Goal: Information Seeking & Learning: Find specific fact

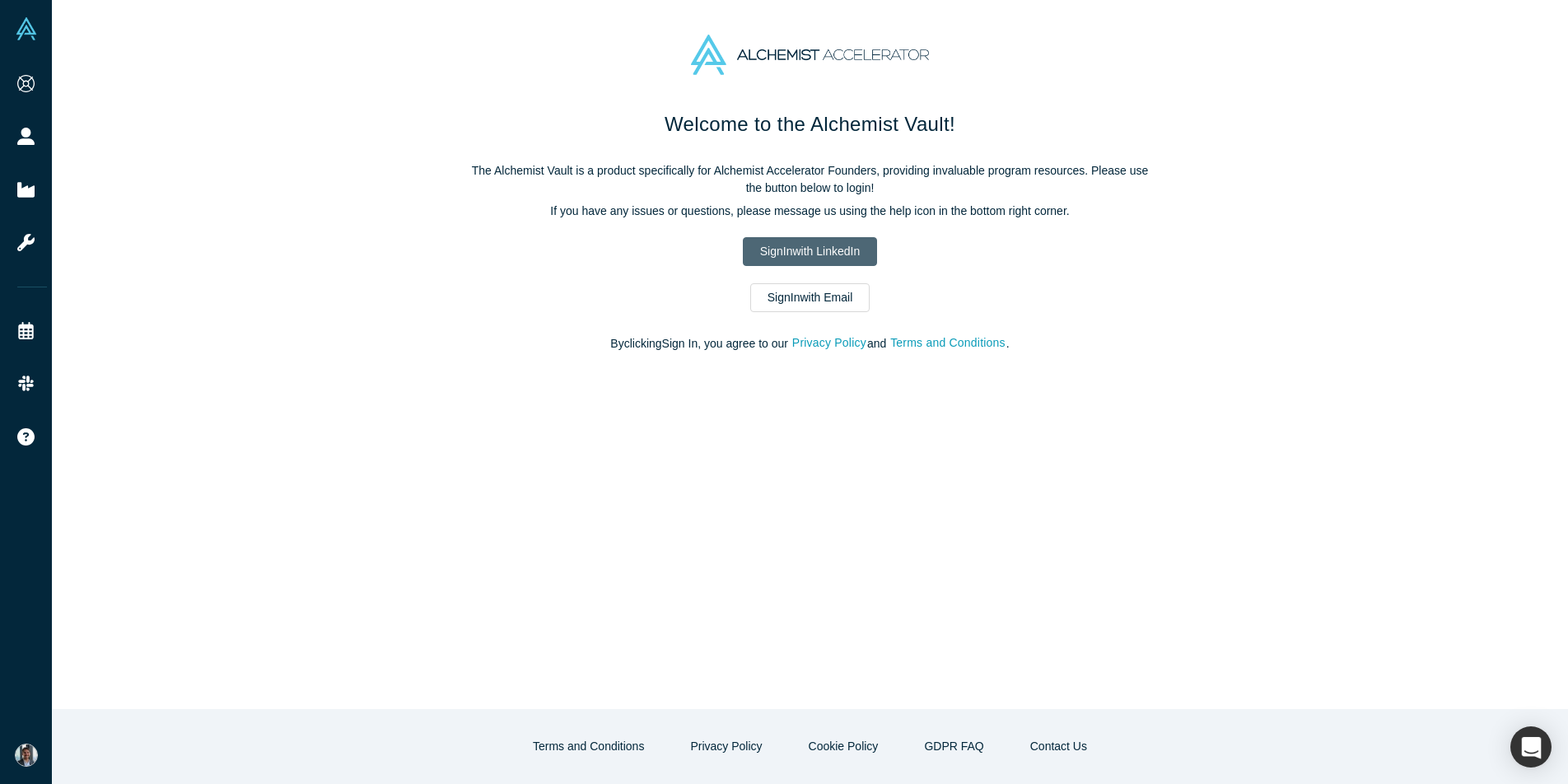
click at [851, 250] on link "Sign In with LinkedIn" at bounding box center [809, 252] width 134 height 29
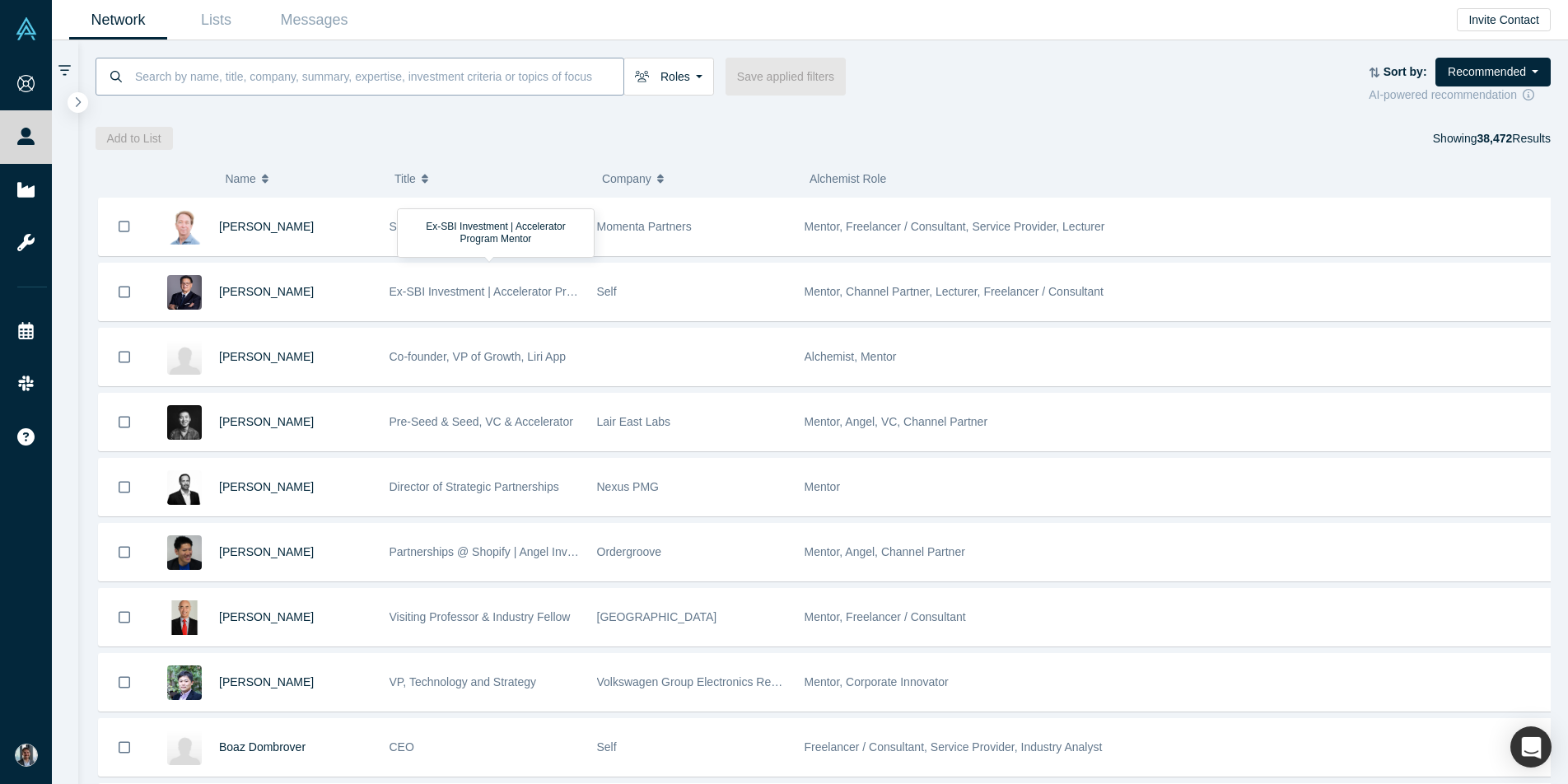
click at [211, 75] on input at bounding box center [378, 76] width 490 height 39
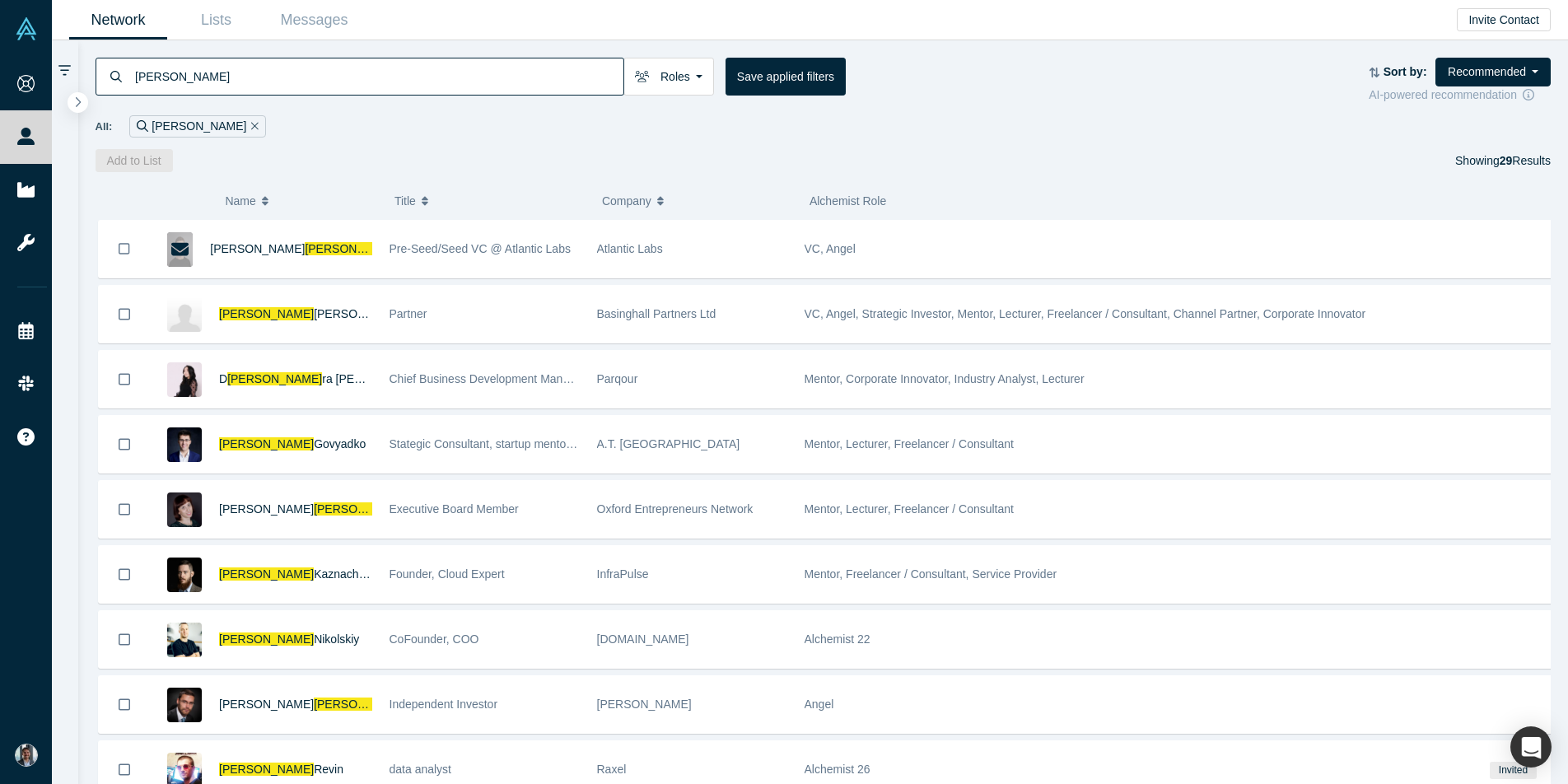
click at [136, 72] on input "[PERSON_NAME]" at bounding box center [378, 76] width 490 height 39
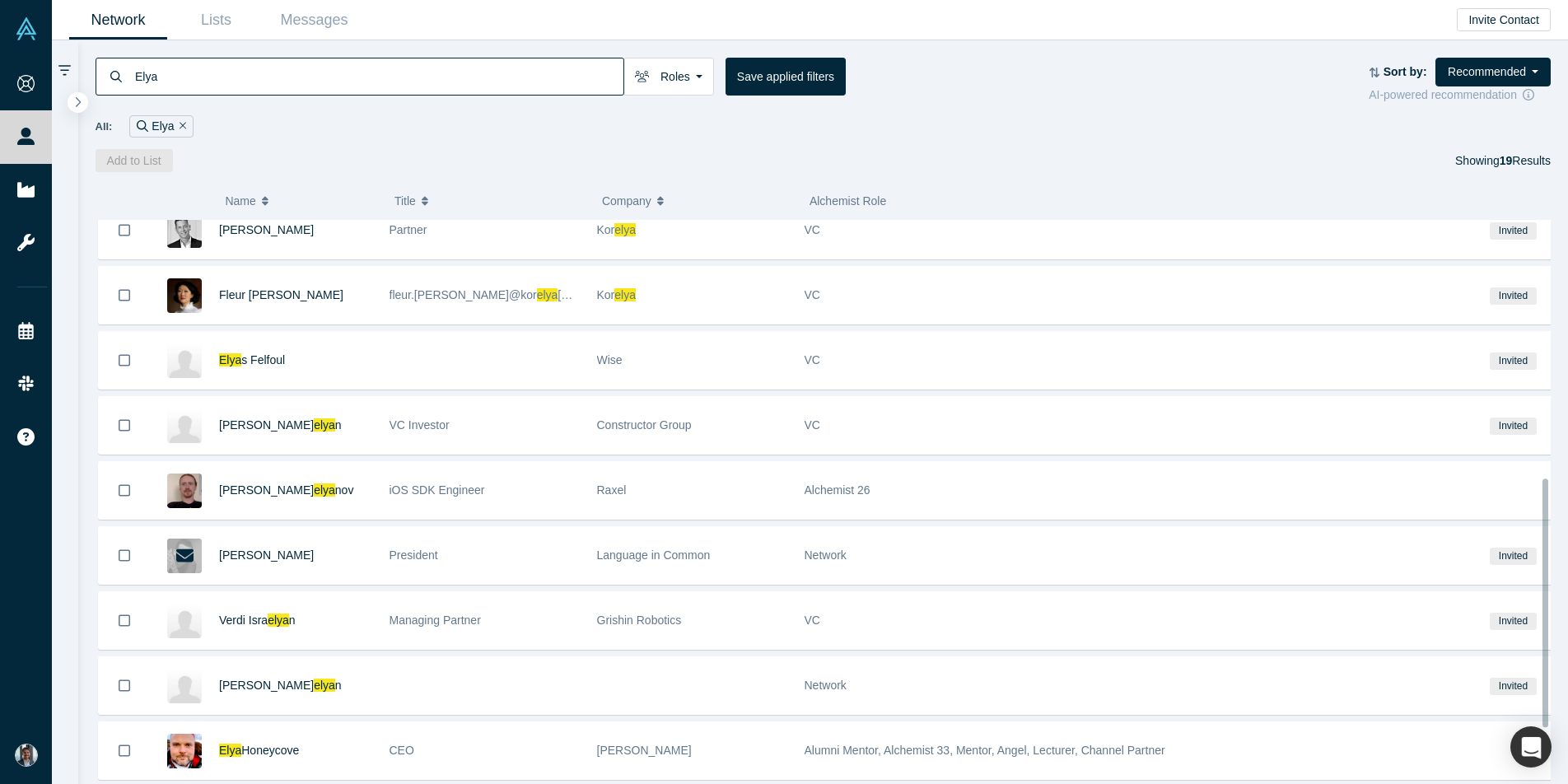
scroll to position [711, 0]
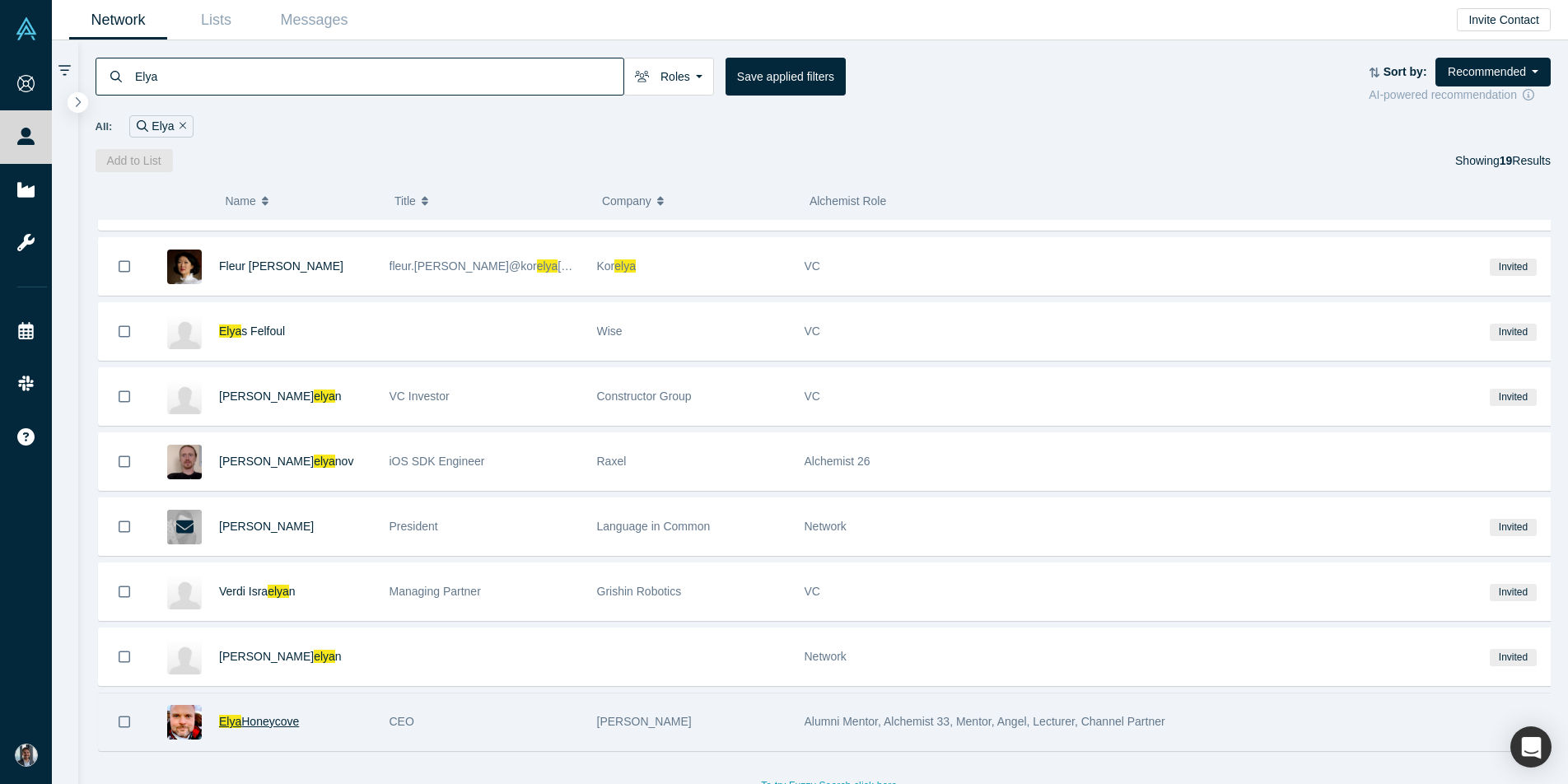
type input "Elya"
click at [279, 715] on span "Honeycove" at bounding box center [270, 722] width 57 height 13
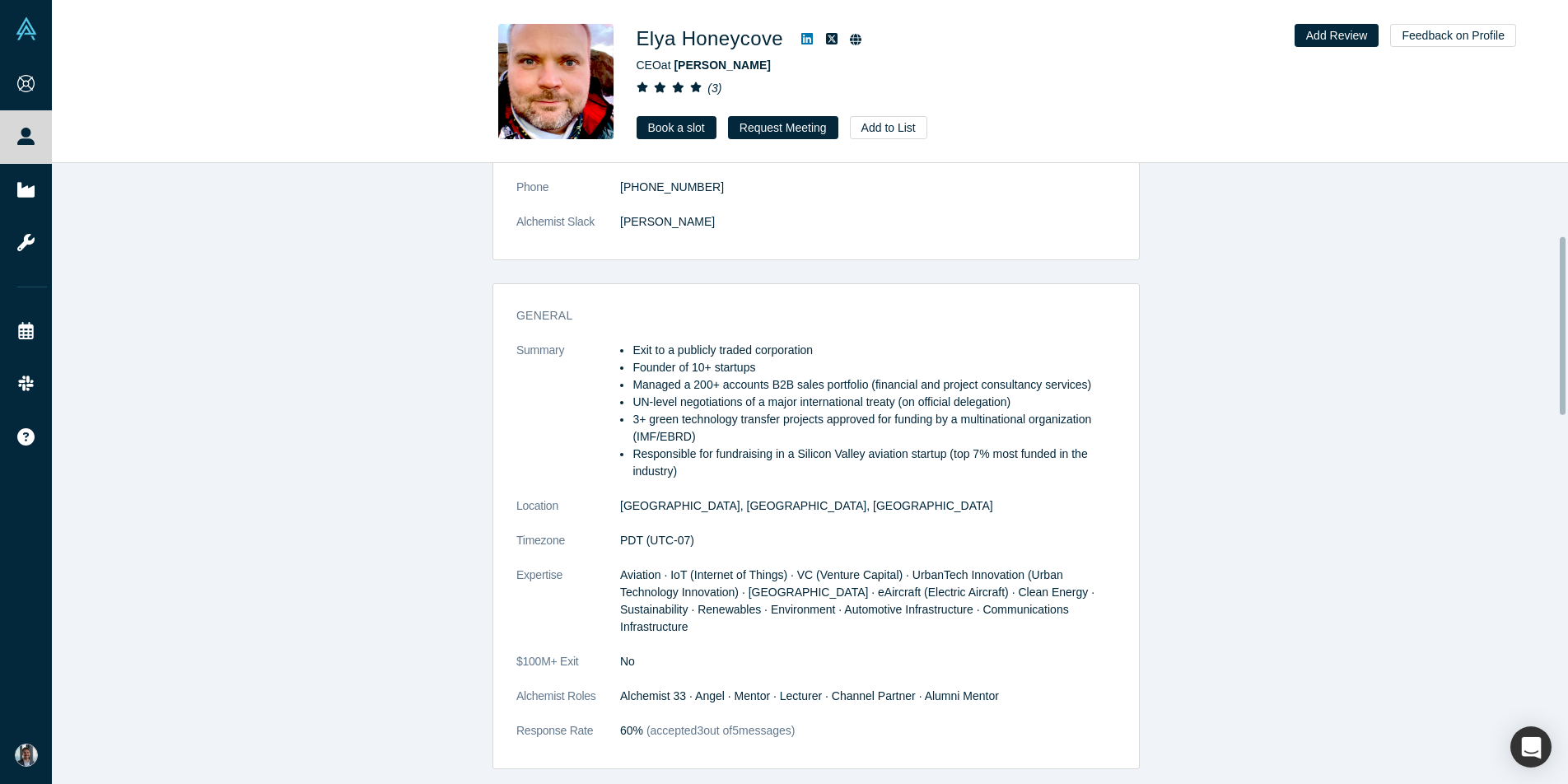
scroll to position [253, 0]
